Goal: Navigation & Orientation: Understand site structure

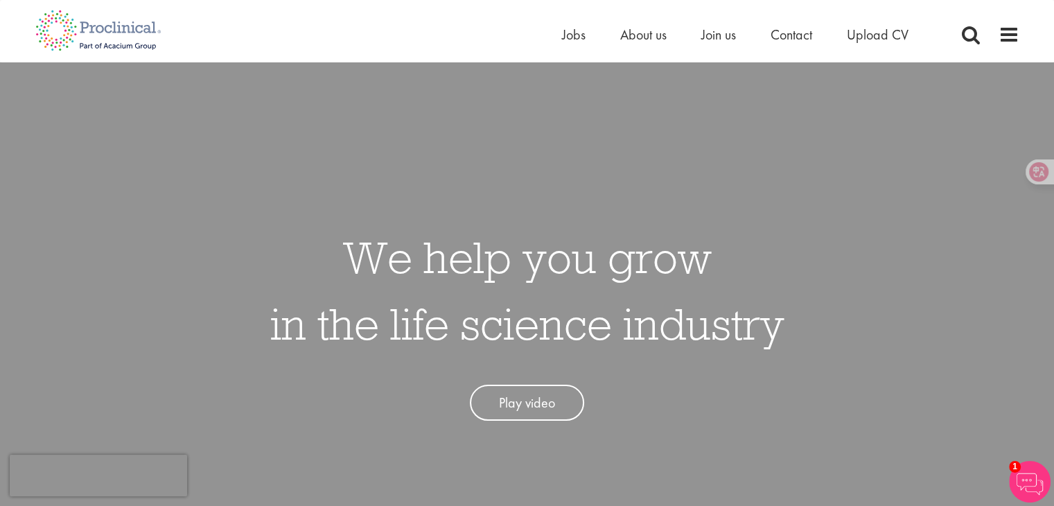
click at [1036, 172] on icon at bounding box center [1039, 172] width 14 height 14
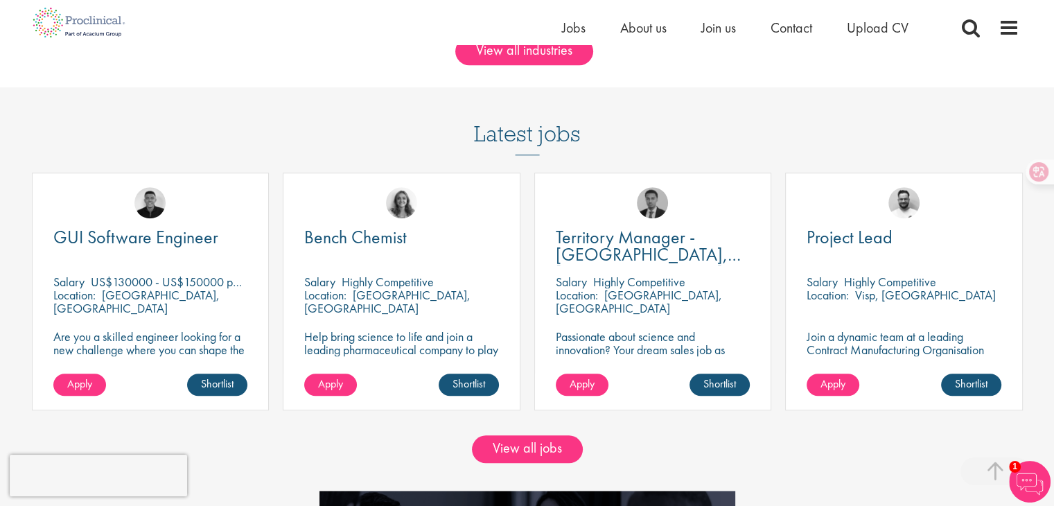
scroll to position [1593, 0]
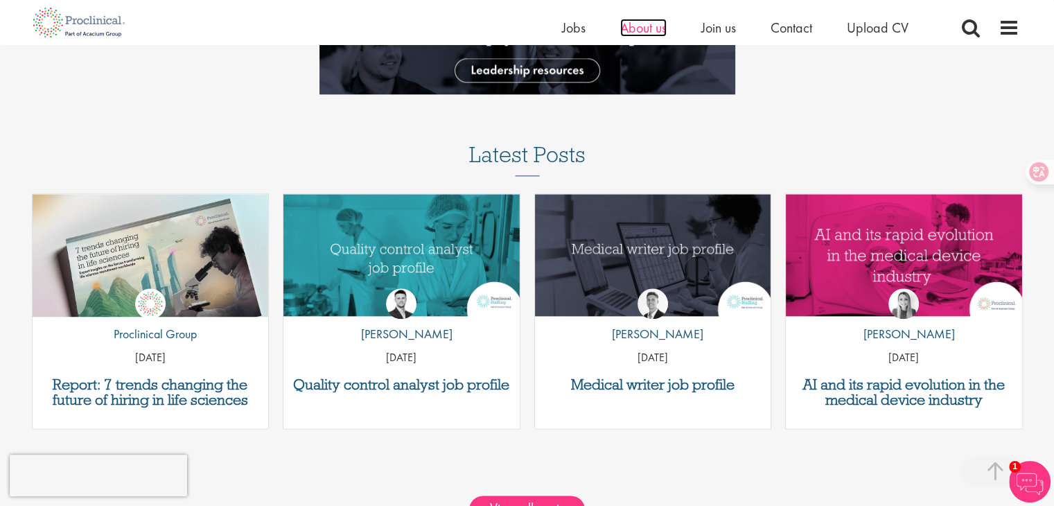
click at [637, 26] on span "About us" at bounding box center [643, 28] width 46 height 18
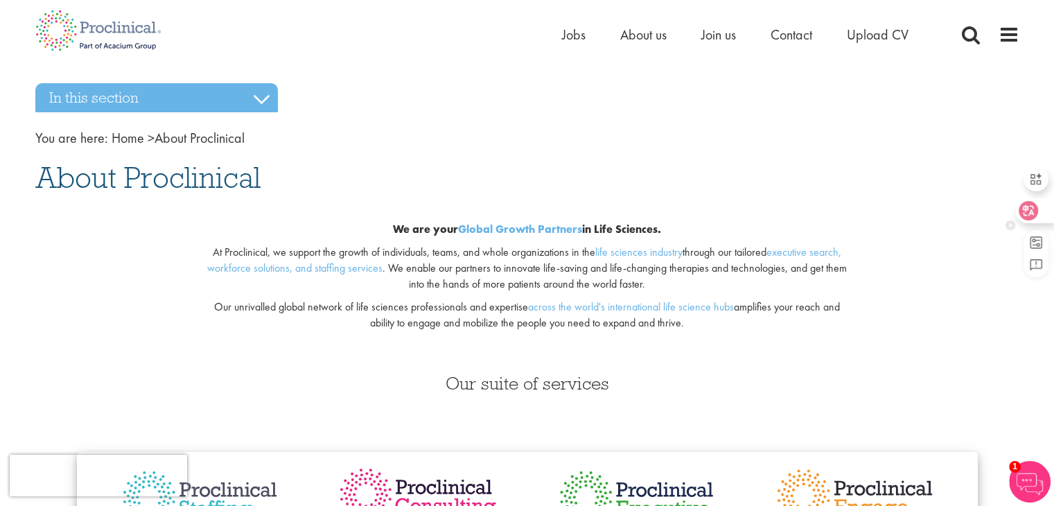
click at [1027, 217] on icon at bounding box center [1028, 211] width 14 height 14
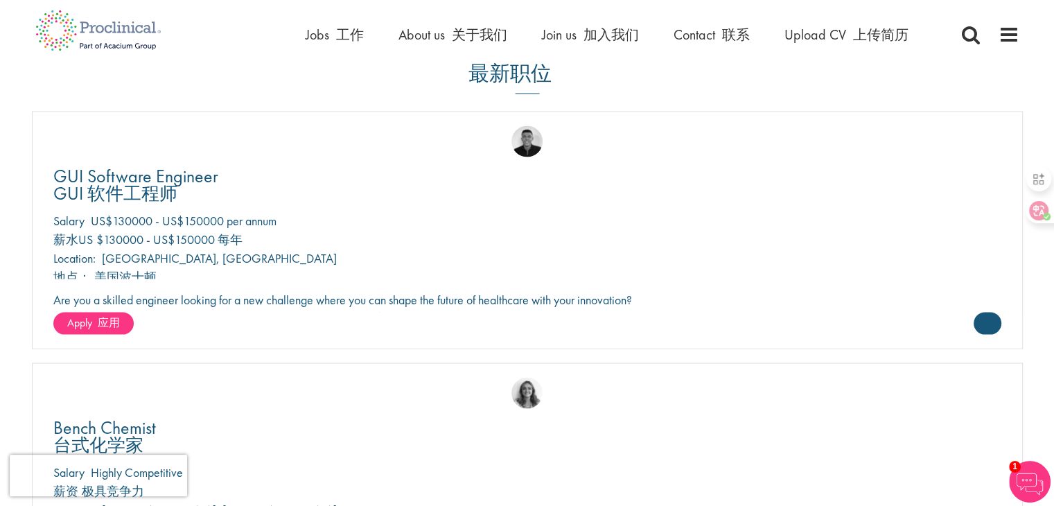
scroll to position [2840, 0]
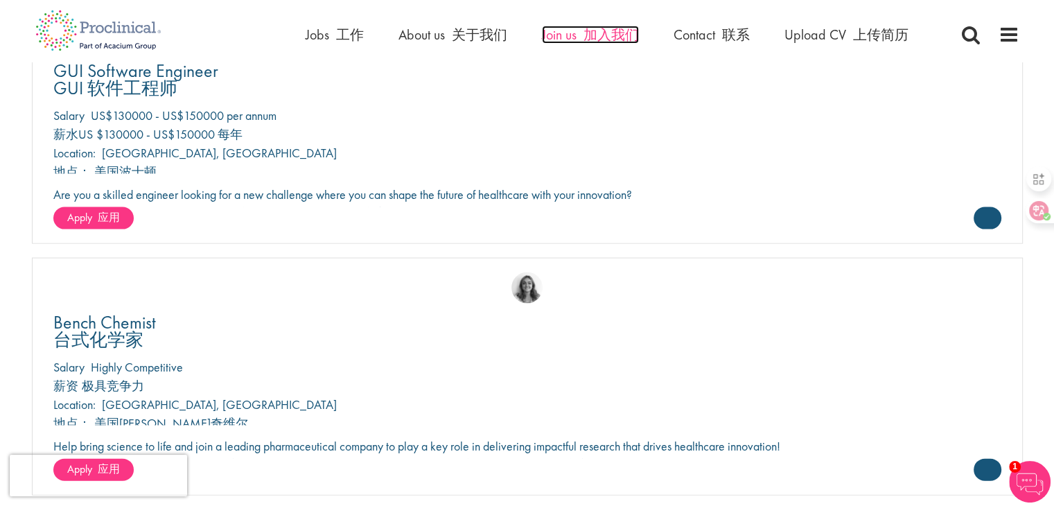
click at [623, 37] on font "加入我们" at bounding box center [610, 35] width 55 height 18
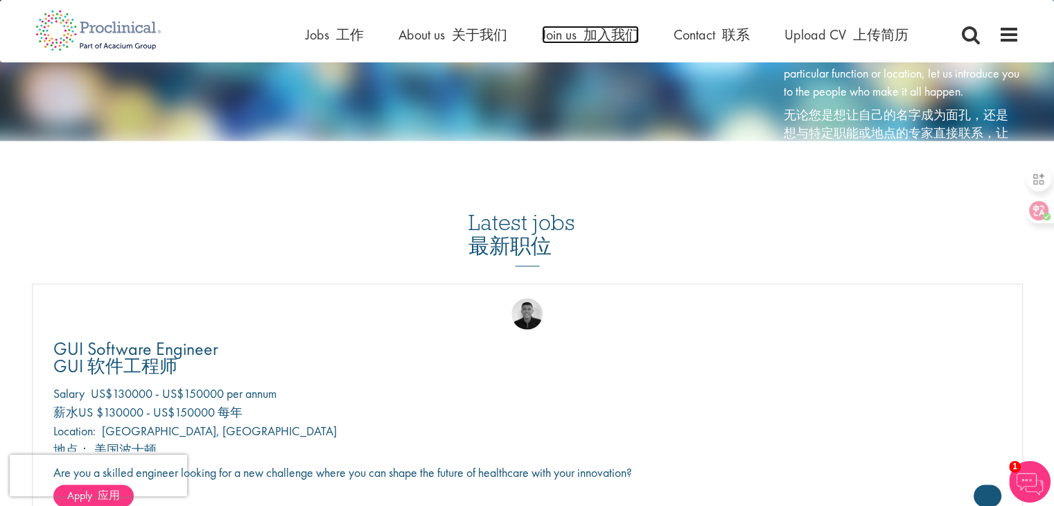
scroll to position [2398, 0]
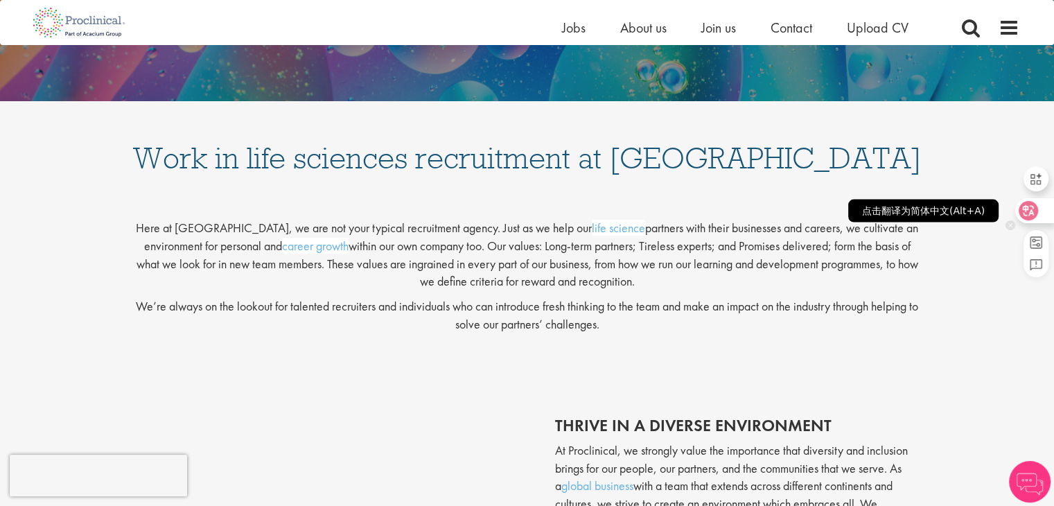
click at [1028, 213] on icon at bounding box center [1029, 210] width 12 height 11
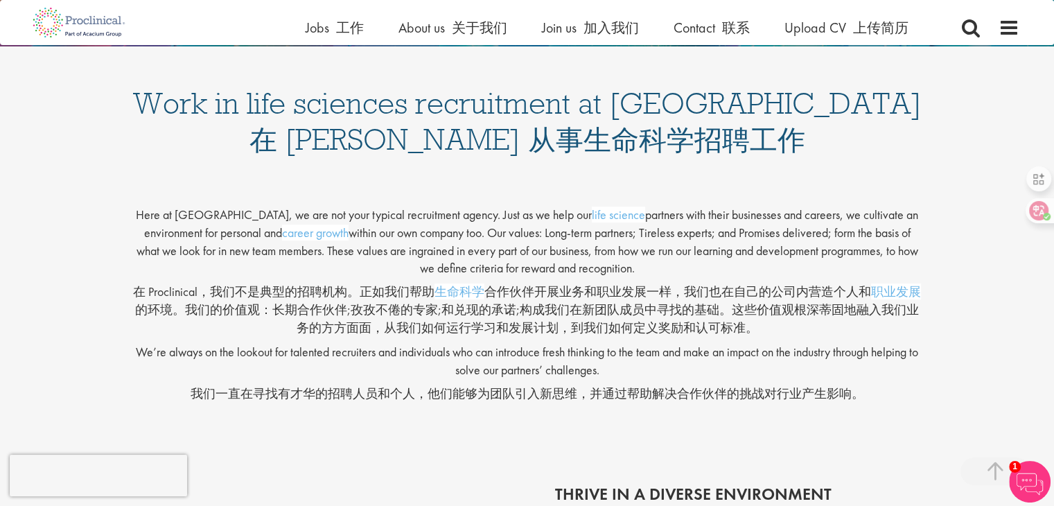
scroll to position [346, 0]
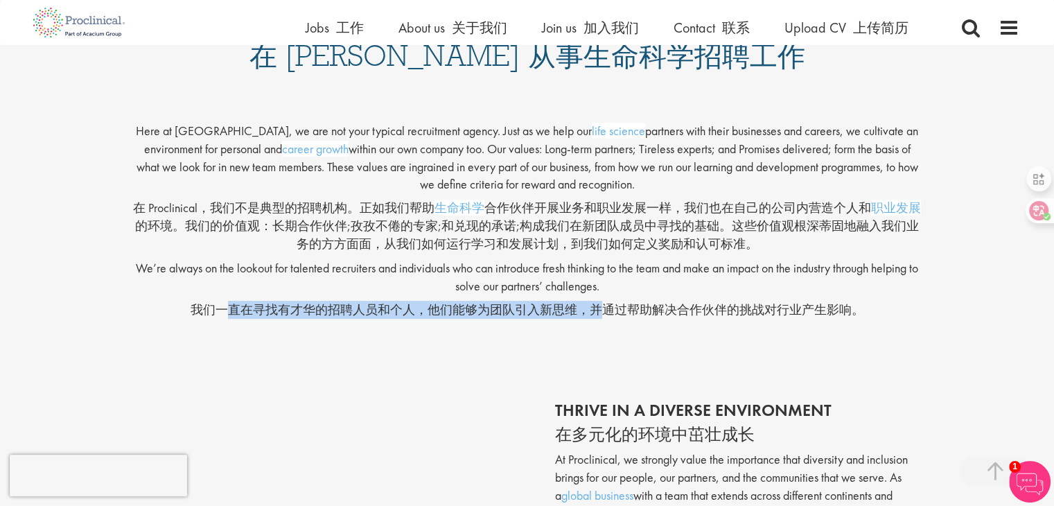
drag, startPoint x: 222, startPoint y: 298, endPoint x: 607, endPoint y: 308, distance: 385.3
click at [607, 308] on p "We’re always on the lookout for talented recruiters and individuals who can int…" at bounding box center [527, 288] width 790 height 59
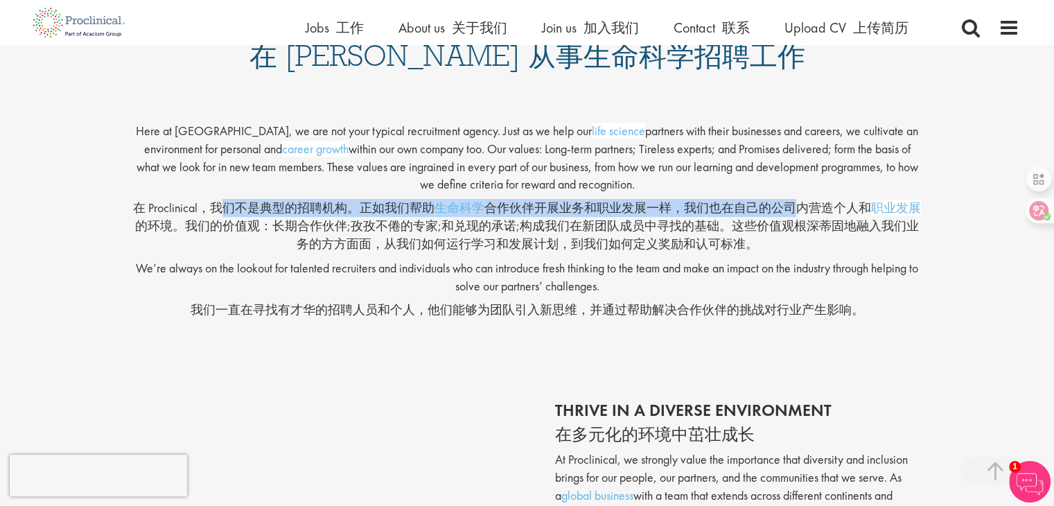
drag, startPoint x: 219, startPoint y: 213, endPoint x: 753, endPoint y: 208, distance: 534.2
click at [771, 203] on font "在 Proclinical，我们不是典型的招聘机构。正如我们帮助 生命科学 合作伙伴开展业务和职业发展一样，我们也在自己的公司内营造个人和 职业发展 的环境。…" at bounding box center [527, 225] width 788 height 51
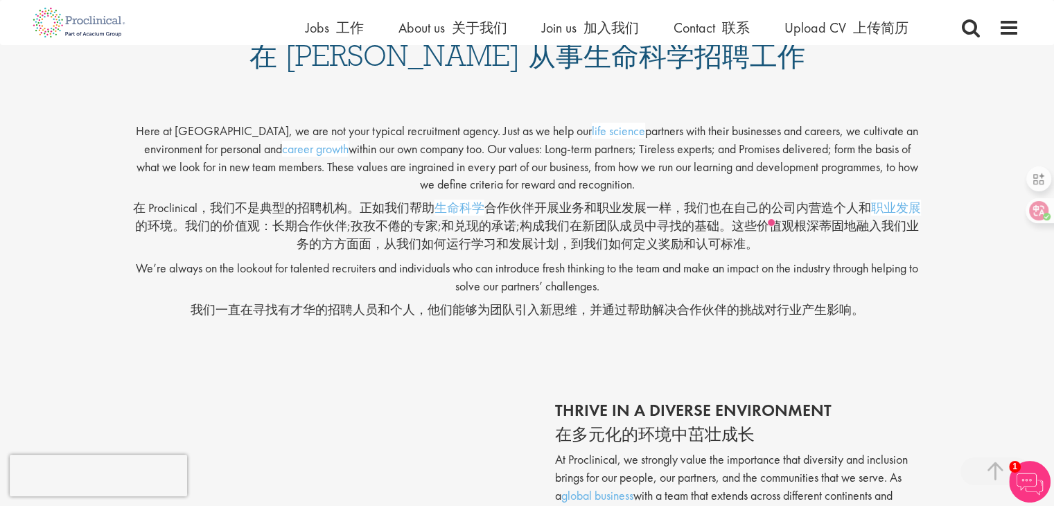
click at [633, 232] on font "在 Proclinical，我们不是典型的招聘机构。正如我们帮助 生命科学 合作伙伴开展业务和职业发展一样，我们也在自己的公司内营造个人和 职业发展 的环境。…" at bounding box center [527, 225] width 788 height 51
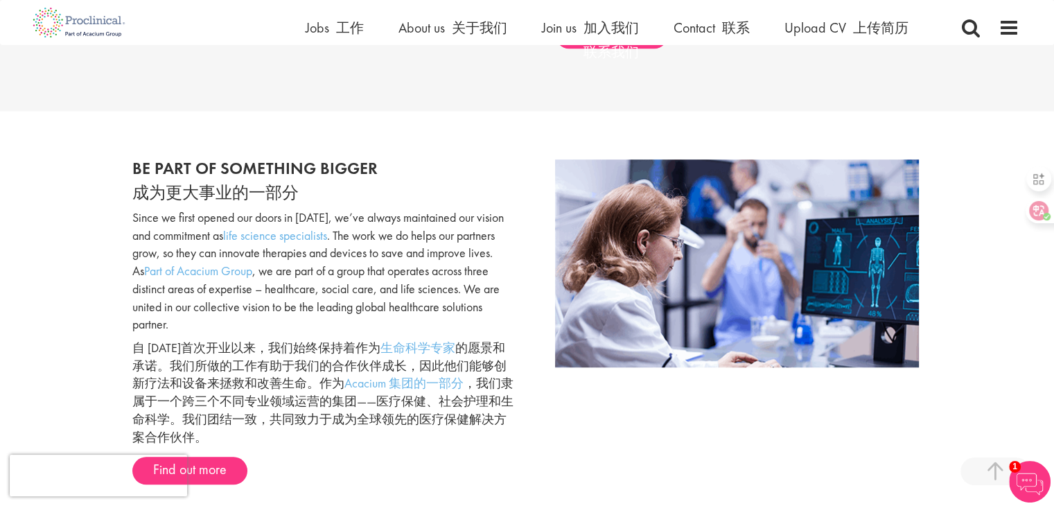
scroll to position [1039, 0]
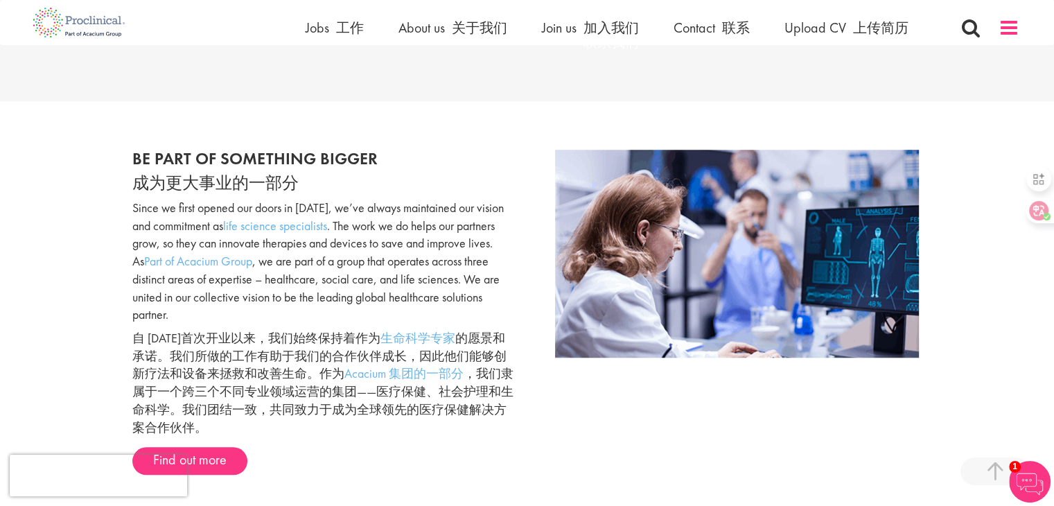
click at [1012, 24] on span at bounding box center [1008, 27] width 21 height 21
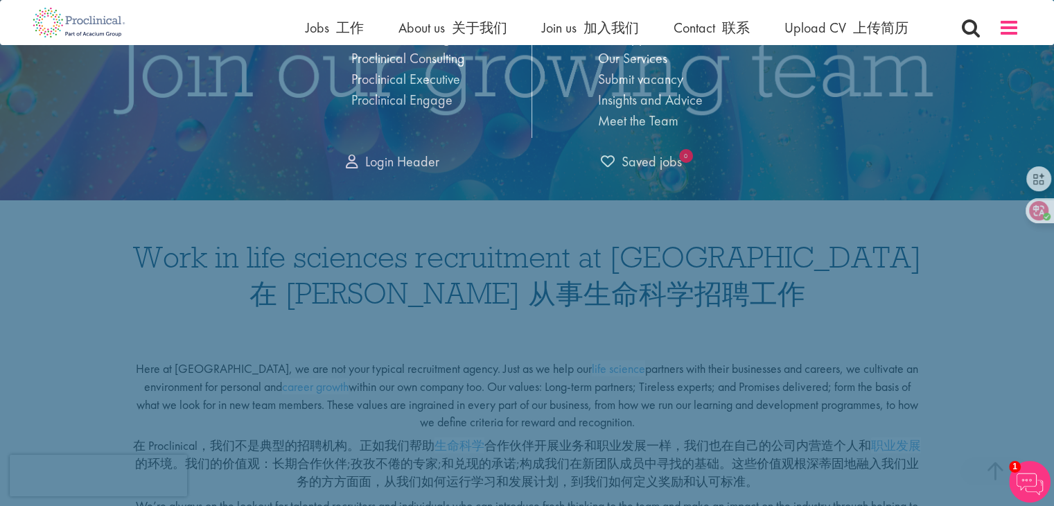
scroll to position [0, 0]
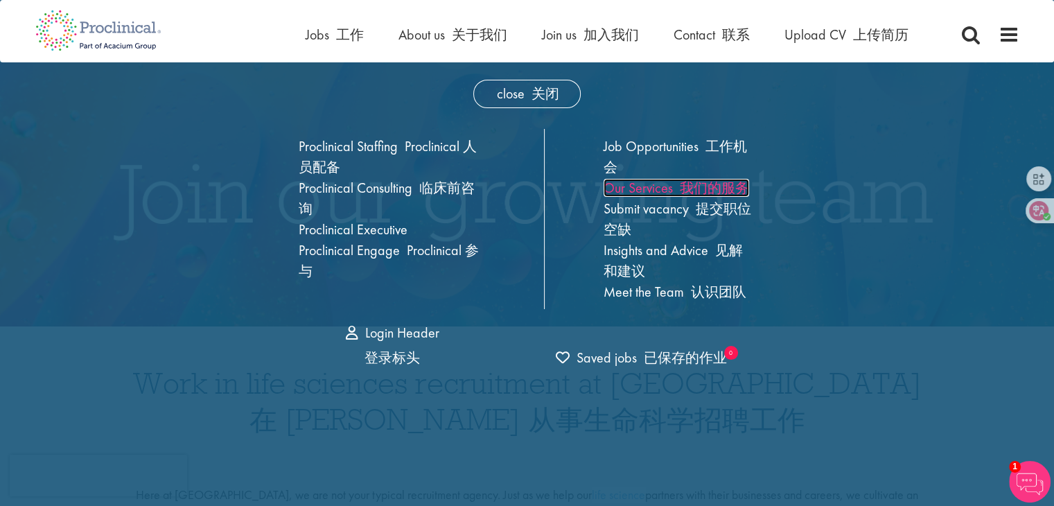
click at [703, 182] on font "我们的服务" at bounding box center [714, 188] width 69 height 18
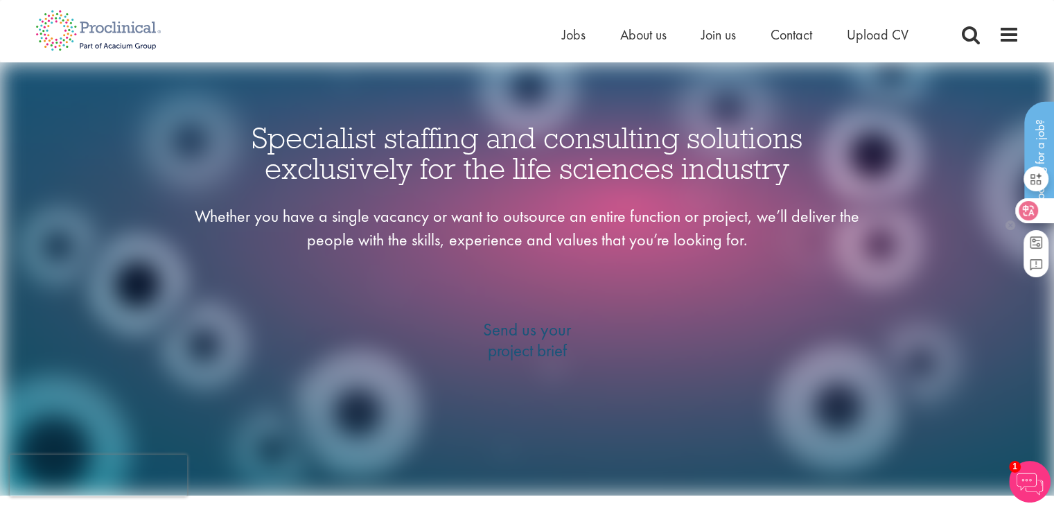
click at [1029, 206] on icon at bounding box center [1029, 210] width 12 height 11
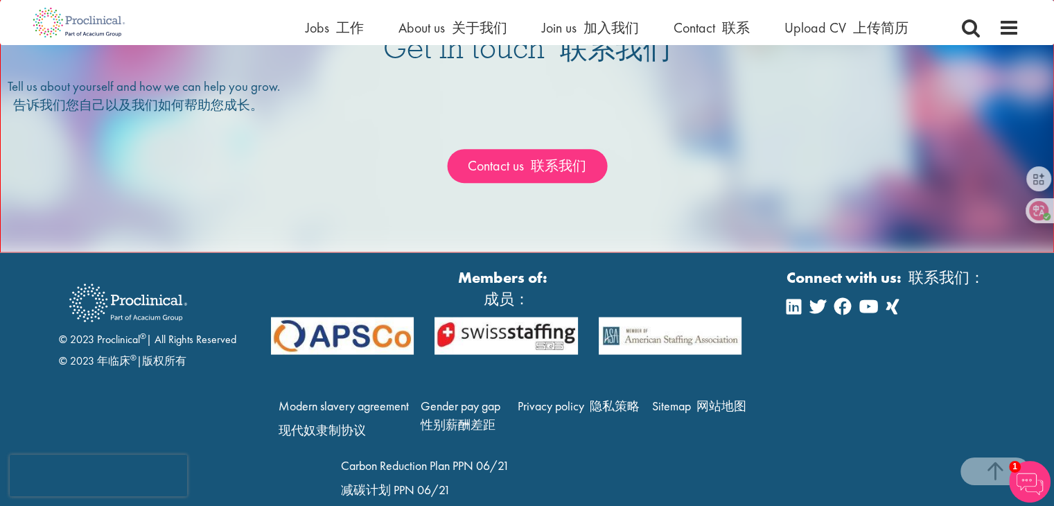
scroll to position [2833, 0]
